Goal: Task Accomplishment & Management: Manage account settings

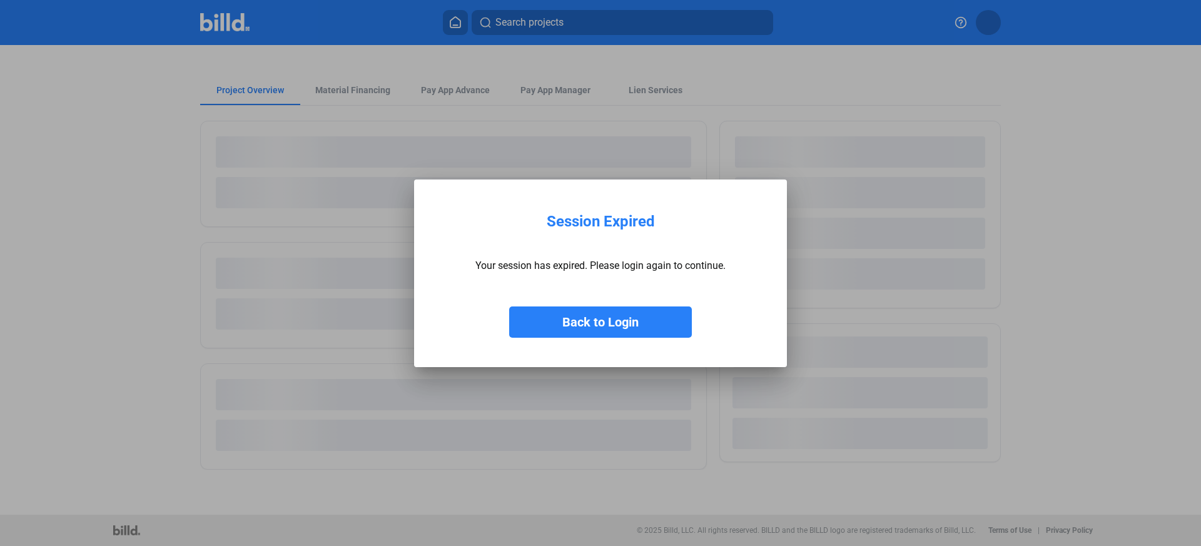
click at [620, 328] on button "Back to Login" at bounding box center [600, 321] width 183 height 31
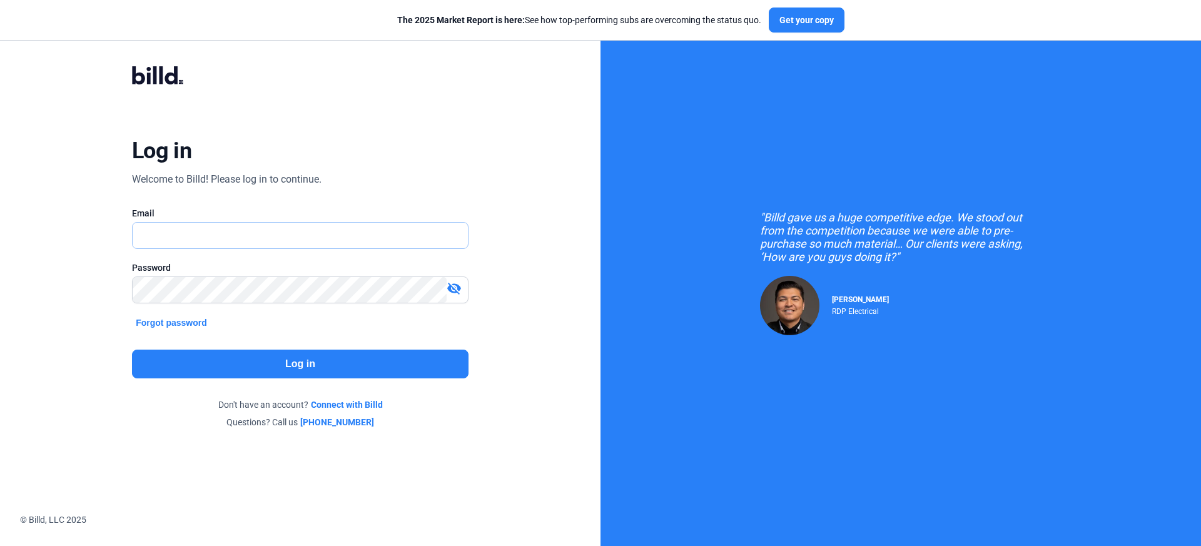
click at [314, 241] on input "text" at bounding box center [293, 236] width 321 height 26
type input "[PERSON_NAME][EMAIL_ADDRESS][DOMAIN_NAME]"
click at [327, 368] on button "Log in" at bounding box center [300, 364] width 336 height 29
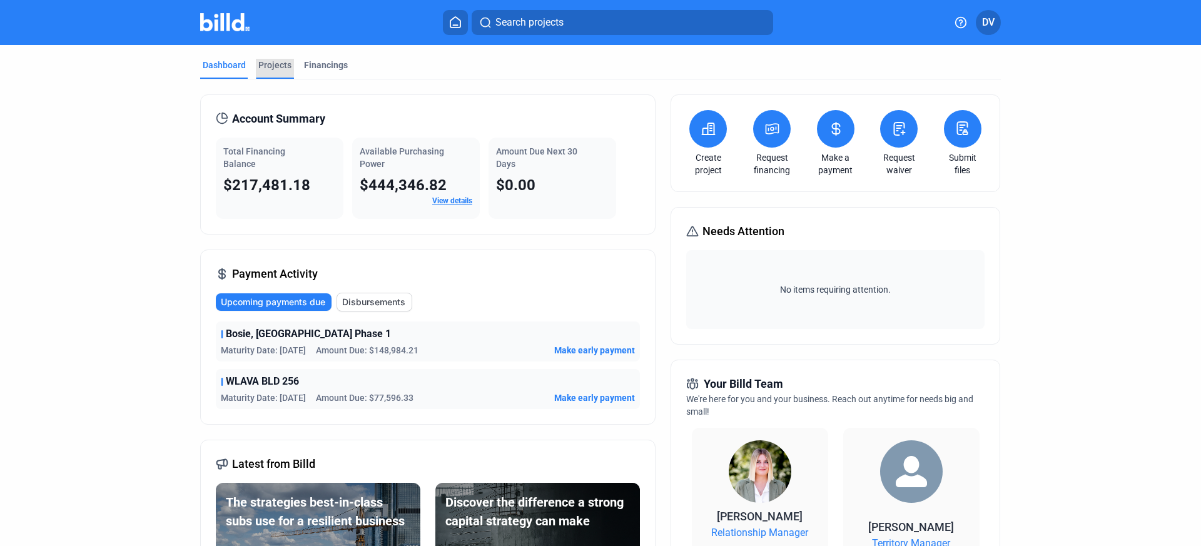
click at [256, 66] on div "Projects" at bounding box center [275, 69] width 38 height 20
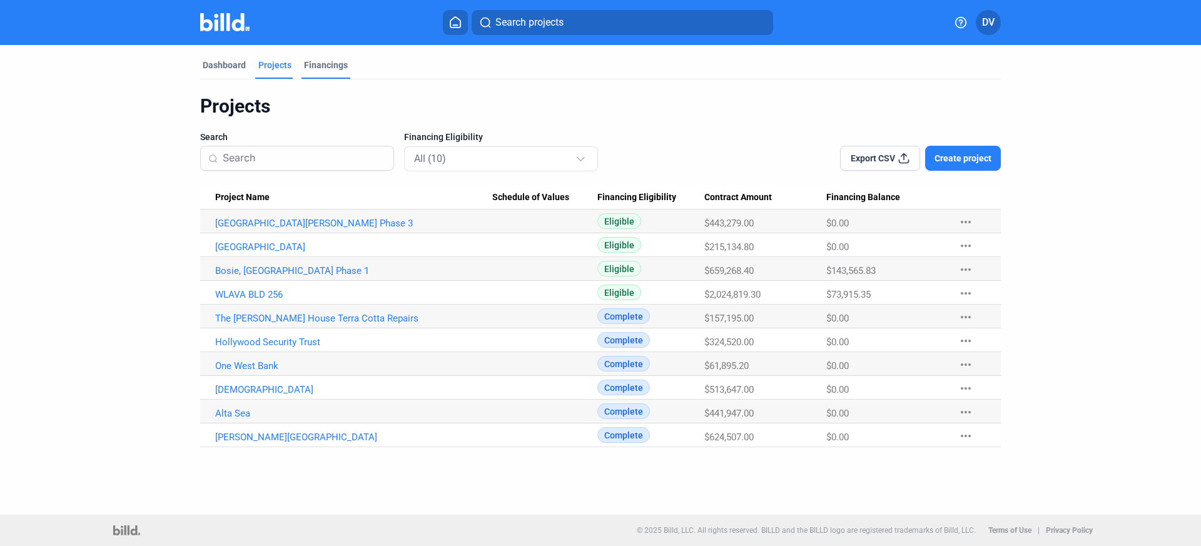
click at [347, 64] on div "Dashboard Projects Financings" at bounding box center [600, 69] width 801 height 20
click at [306, 69] on div "Financings" at bounding box center [326, 65] width 44 height 13
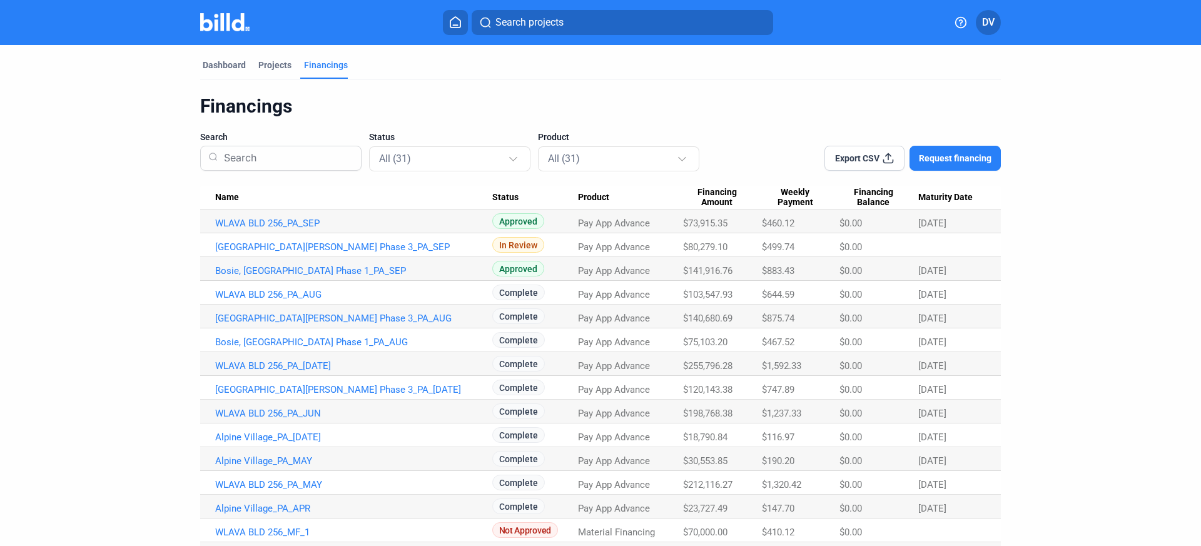
drag, startPoint x: 147, startPoint y: 281, endPoint x: 966, endPoint y: 274, distance: 818.7
click at [966, 274] on dashboard "Dashboard Projects Financings Financings Search Status All (31) Product All (31…" at bounding box center [600, 495] width 1081 height 901
drag, startPoint x: 979, startPoint y: 271, endPoint x: 948, endPoint y: 270, distance: 30.7
click at [947, 270] on div "[DATE]" at bounding box center [952, 270] width 68 height 11
click at [993, 270] on Date "[DATE]" at bounding box center [959, 269] width 83 height 24
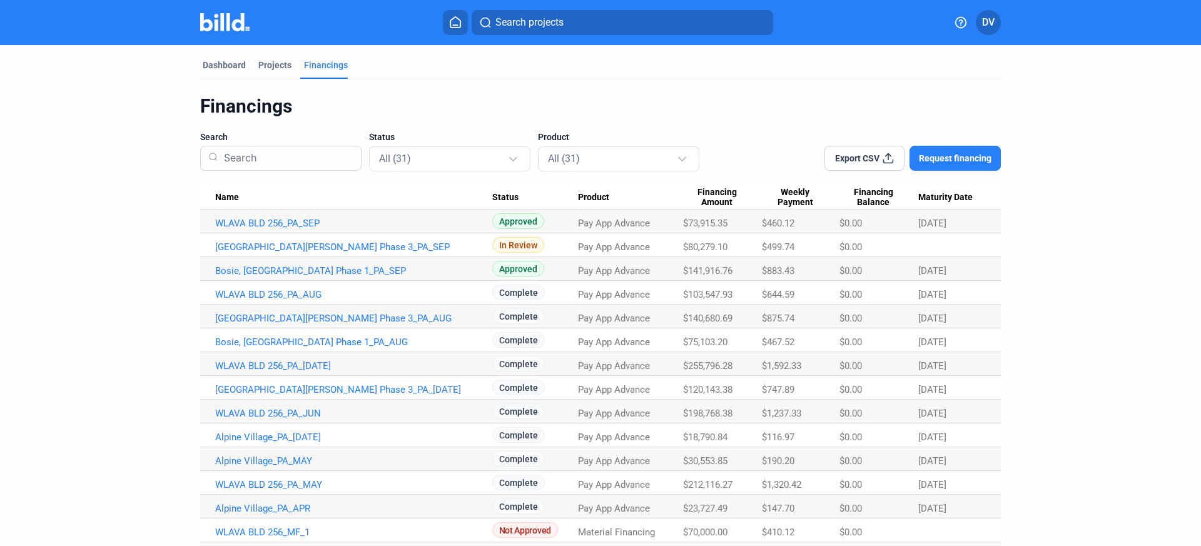
drag, startPoint x: 1008, startPoint y: 269, endPoint x: 178, endPoint y: 12, distance: 869.4
click at [178, 12] on div "Search projects DV Dashboard Projects Financings Financings Search Status All (…" at bounding box center [600, 273] width 1201 height 546
click at [182, 31] on div "Search projects DV" at bounding box center [601, 22] width 976 height 25
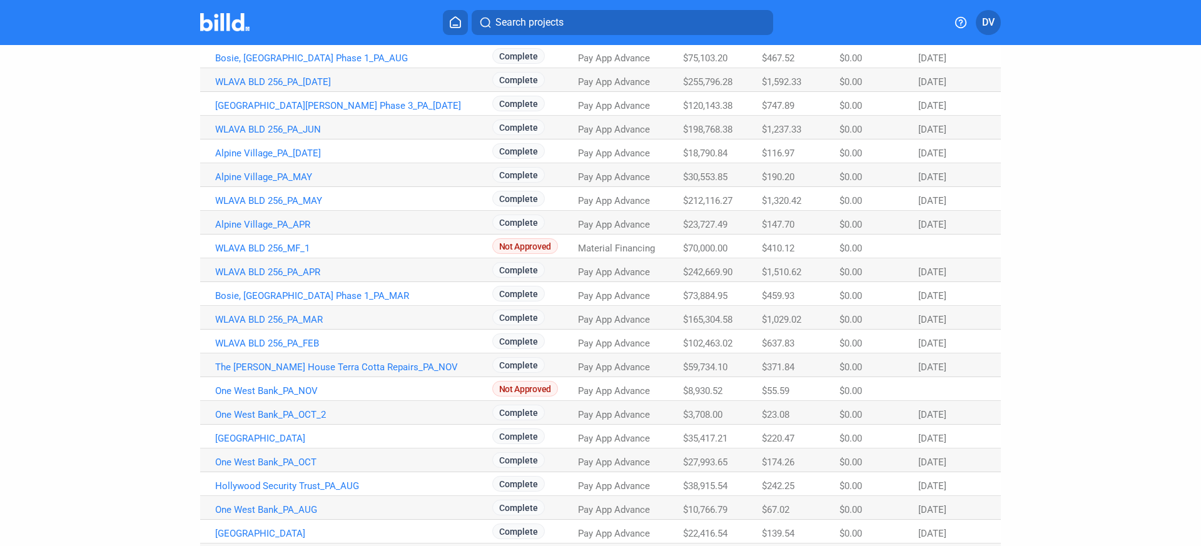
scroll to position [432, 0]
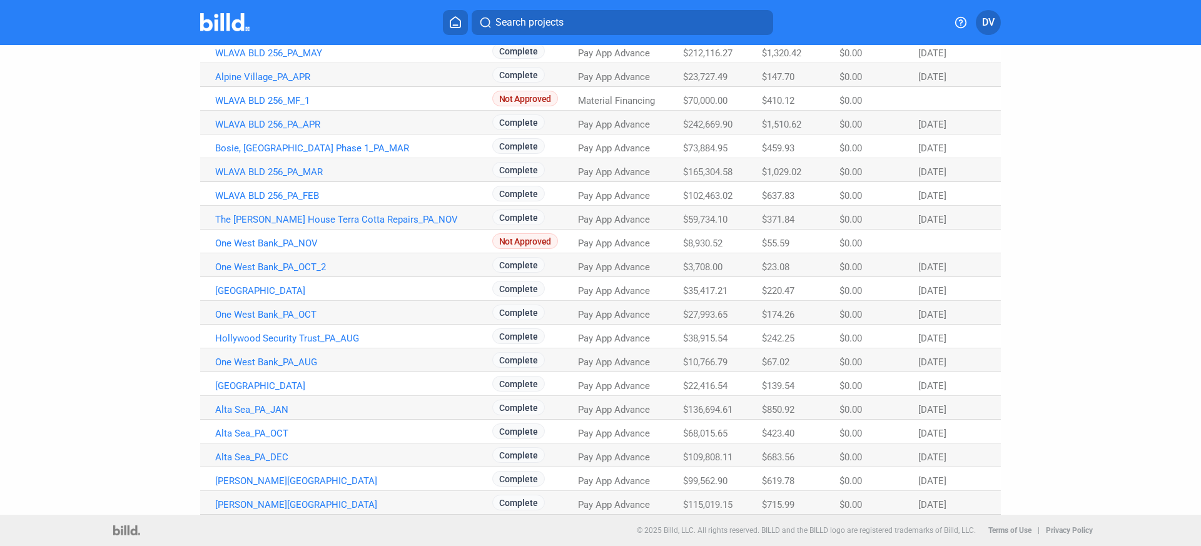
drag, startPoint x: 183, startPoint y: 24, endPoint x: 973, endPoint y: 502, distance: 923.7
click at [973, 502] on div "Search projects DV Dashboard Projects Financings Financings Search Status All (…" at bounding box center [600, 273] width 1201 height 546
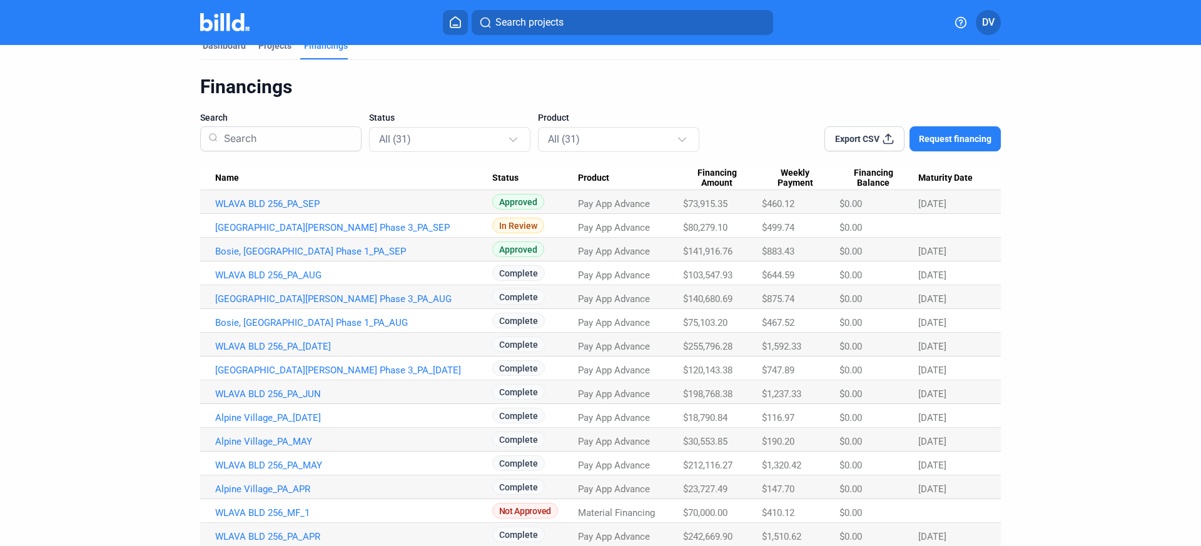
scroll to position [0, 0]
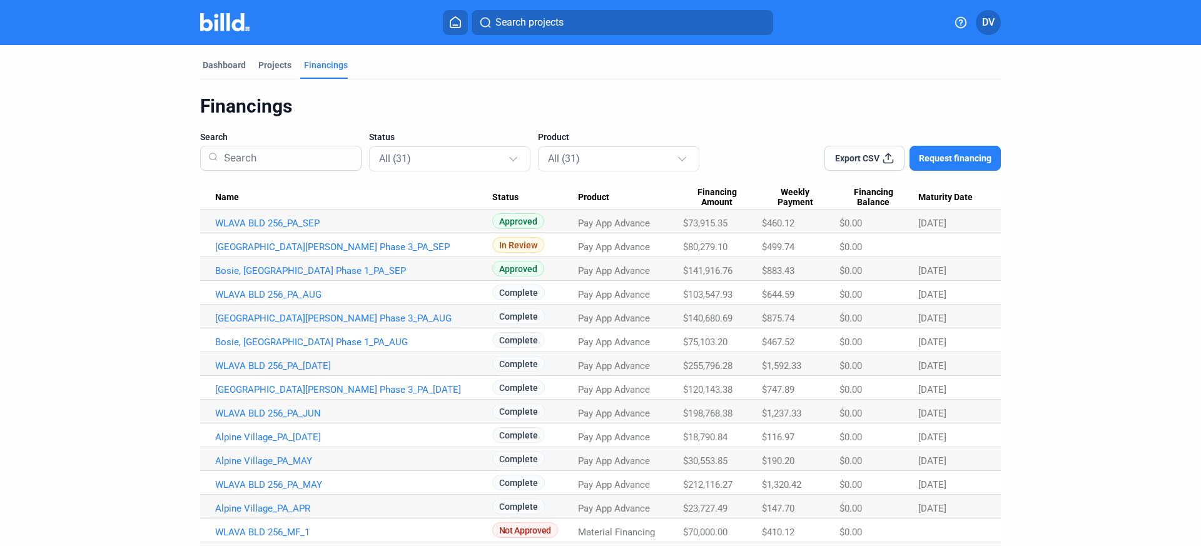
click at [184, 45] on div "Dashboard Projects Financings Financings Search Status All (31) Product All (31…" at bounding box center [600, 495] width 851 height 901
drag, startPoint x: 181, startPoint y: 28, endPoint x: 395, endPoint y: 80, distance: 220.7
click at [395, 80] on div "Search projects DV Dashboard Projects Financings Financings Search Status All (…" at bounding box center [600, 273] width 1201 height 546
drag, startPoint x: 399, startPoint y: 74, endPoint x: 310, endPoint y: 74, distance: 89.4
click at [400, 75] on div "Dashboard Projects Financings" at bounding box center [600, 69] width 801 height 20
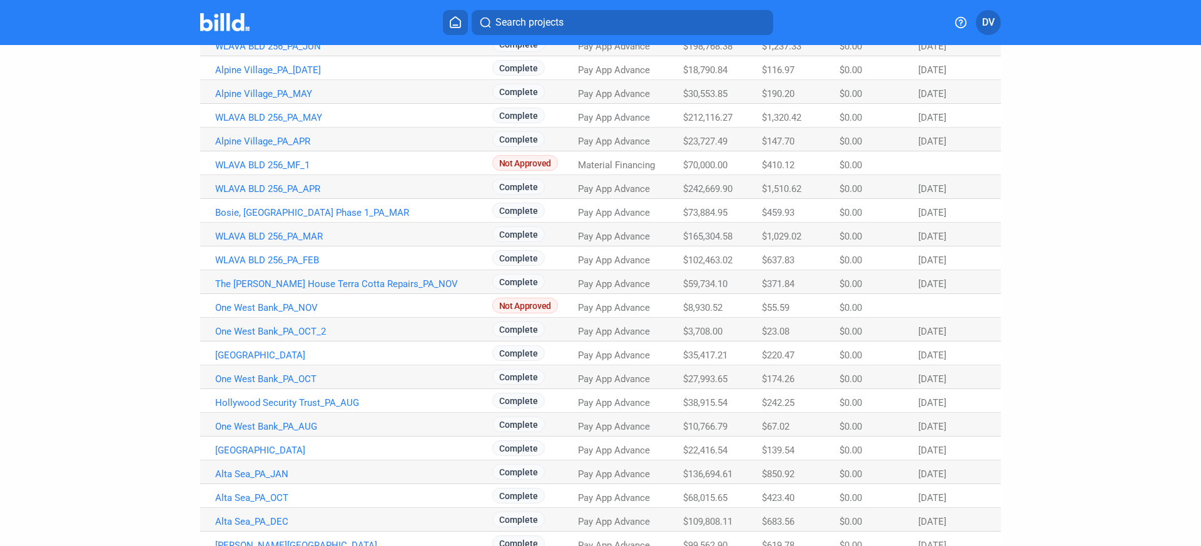
scroll to position [432, 0]
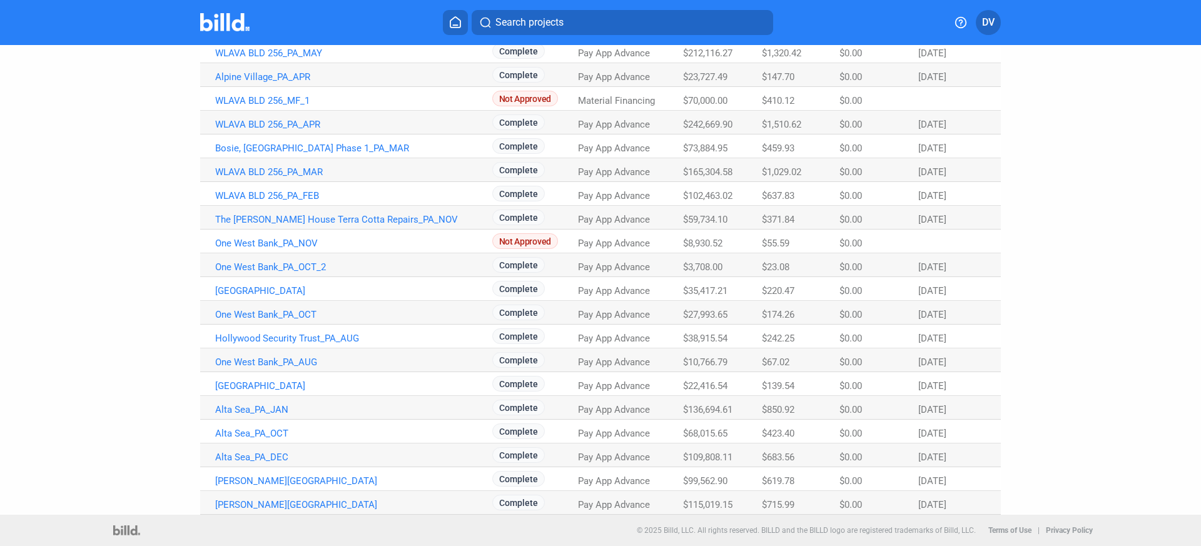
drag, startPoint x: 174, startPoint y: 65, endPoint x: 1191, endPoint y: 597, distance: 1147.5
click at [1191, 545] on html "We value your privacy We use cookies to enhance your browsing experience, serve…" at bounding box center [600, 273] width 1201 height 546
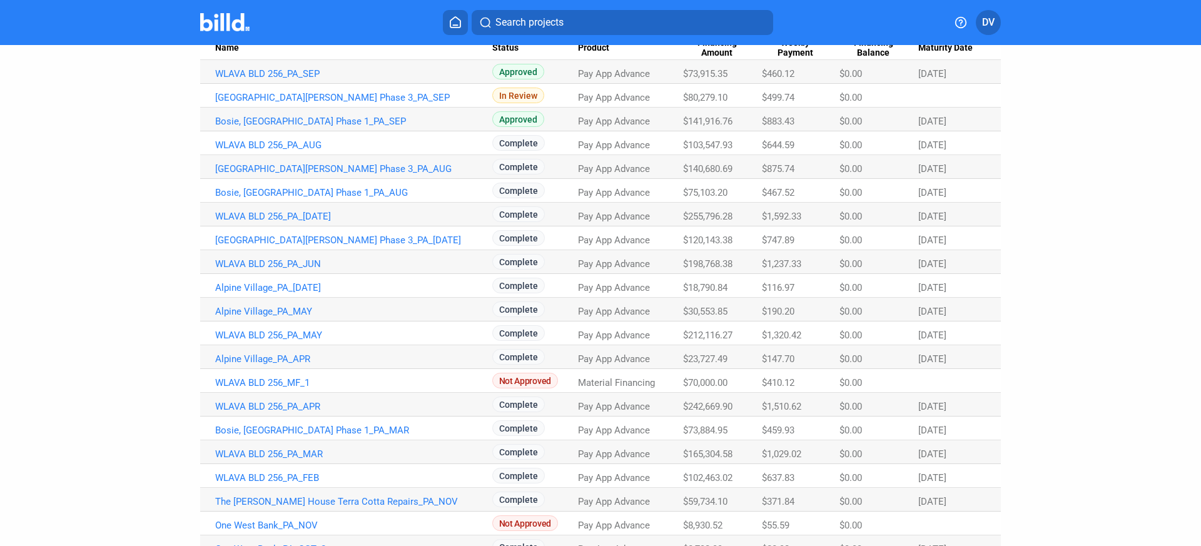
scroll to position [0, 0]
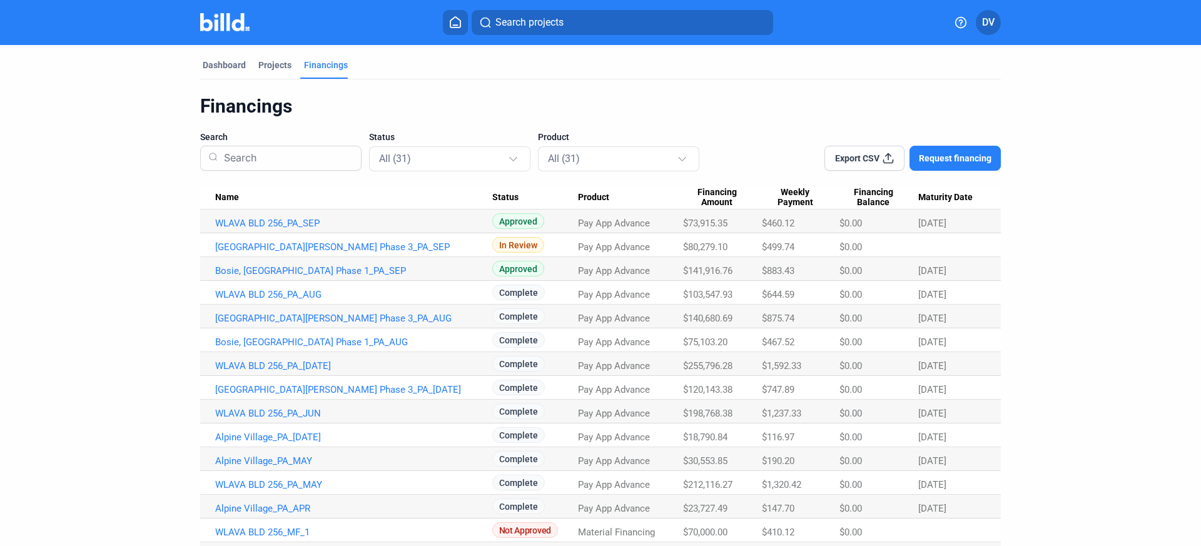
click at [190, 218] on div "Dashboard Projects Financings Financings Search Status All (31) Product All (31…" at bounding box center [600, 495] width 851 height 901
drag, startPoint x: 273, startPoint y: 83, endPoint x: 993, endPoint y: 206, distance: 730.3
click at [991, 203] on div "Dashboard Projects Financings Financings Search Status All (31) Product All (31…" at bounding box center [600, 495] width 851 height 901
drag, startPoint x: 996, startPoint y: 225, endPoint x: 151, endPoint y: 12, distance: 871.4
click at [146, 8] on div "Search projects DV Dashboard Projects Financings Financings Search Status All (…" at bounding box center [600, 273] width 1201 height 546
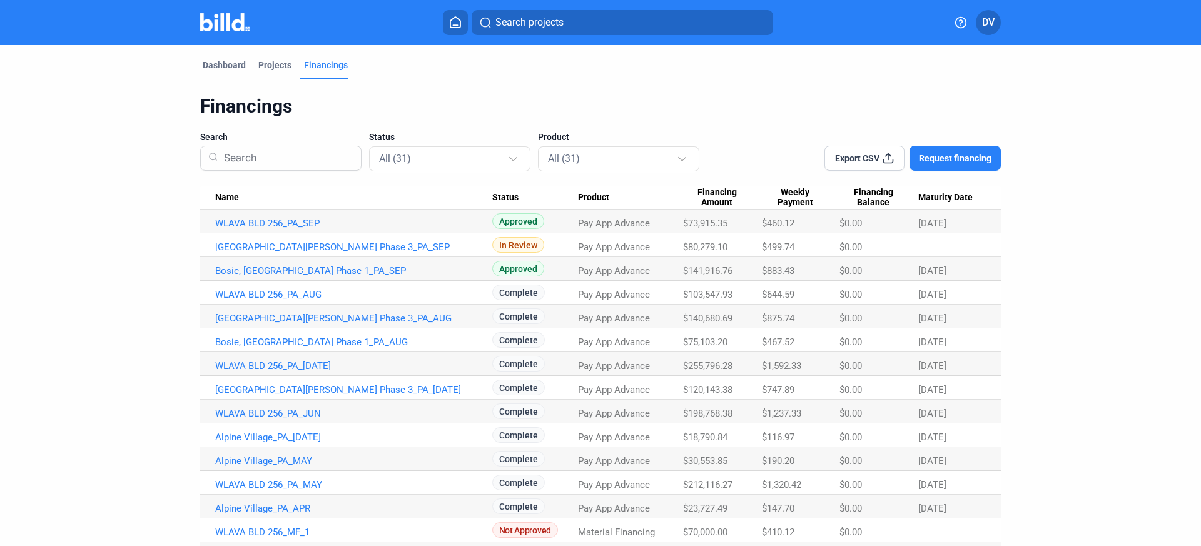
drag, startPoint x: 160, startPoint y: 70, endPoint x: 170, endPoint y: 38, distance: 34.0
click at [160, 70] on dashboard "Dashboard Projects Financings Financings Search Status All (31) Product All (31…" at bounding box center [600, 495] width 1081 height 901
drag, startPoint x: 175, startPoint y: 26, endPoint x: 991, endPoint y: 273, distance: 852.3
click at [991, 273] on div "Search projects DV Dashboard Projects Financings Financings Search Status All (…" at bounding box center [600, 273] width 1201 height 546
click at [993, 273] on Date "[DATE]" at bounding box center [959, 269] width 83 height 24
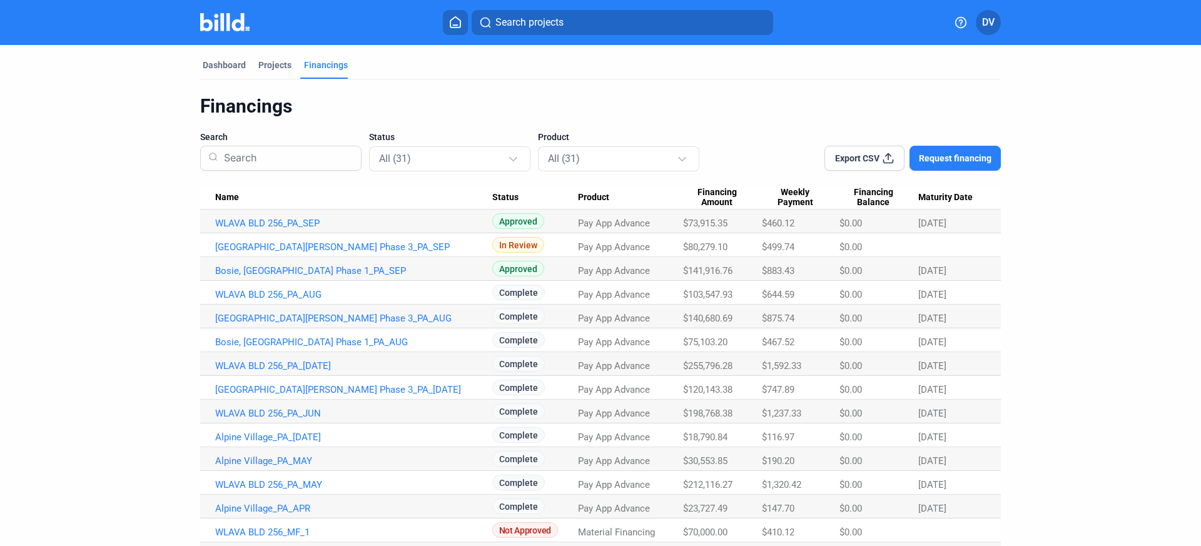
drag, startPoint x: 994, startPoint y: 272, endPoint x: 153, endPoint y: 6, distance: 882.8
click at [153, 6] on div "Search projects DV Dashboard Projects Financings Financings Search Status All (…" at bounding box center [600, 273] width 1201 height 546
click at [159, 4] on mat-toolbar "Search projects DV" at bounding box center [600, 22] width 1201 height 45
drag, startPoint x: 162, startPoint y: 3, endPoint x: 969, endPoint y: 277, distance: 852.2
click at [969, 277] on div "Search projects DV Dashboard Projects Financings Financings Search Status All (…" at bounding box center [600, 273] width 1201 height 546
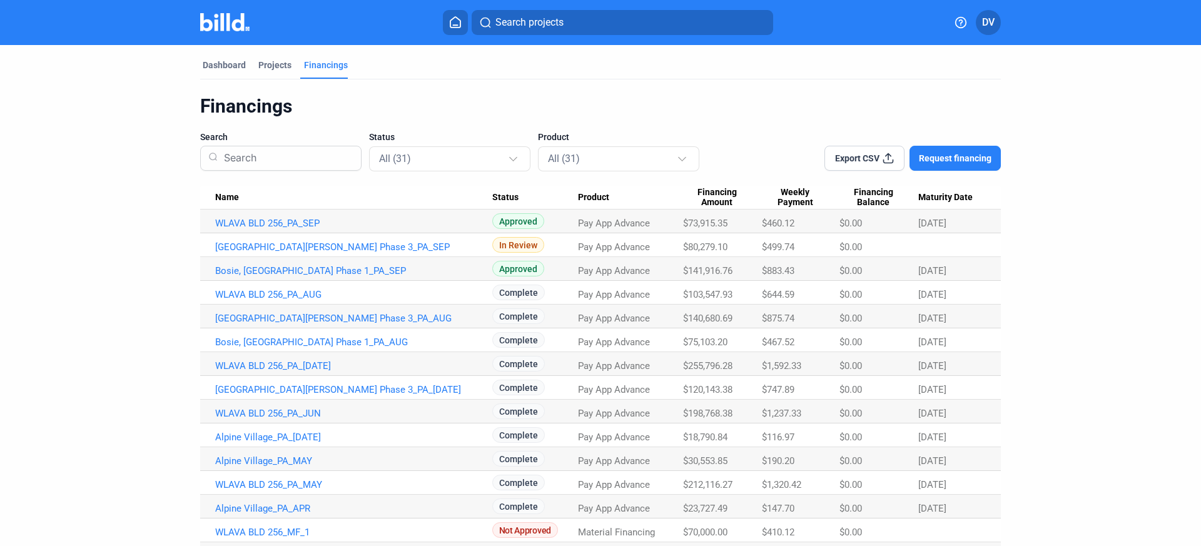
click at [1018, 316] on div "Dashboard Projects Financings Financings Search Status All (31) Product All (31…" at bounding box center [600, 495] width 851 height 901
drag, startPoint x: 982, startPoint y: 294, endPoint x: 151, endPoint y: -24, distance: 889.8
click at [151, 0] on html "We value your privacy We use cookies to enhance your browsing experience, serve…" at bounding box center [600, 273] width 1201 height 546
click at [654, 97] on div "Financings" at bounding box center [600, 106] width 801 height 24
